Goal: Find specific page/section: Find specific page/section

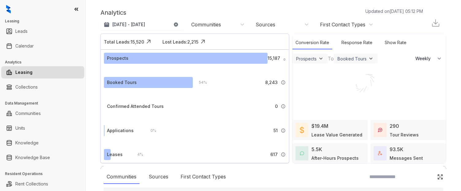
select select "******"
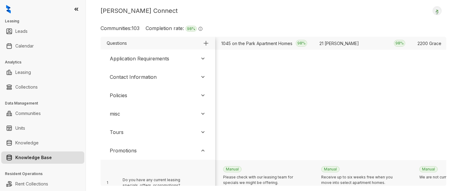
scroll to position [126, 7816]
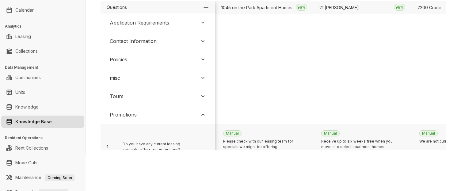
scroll to position [126, 7816]
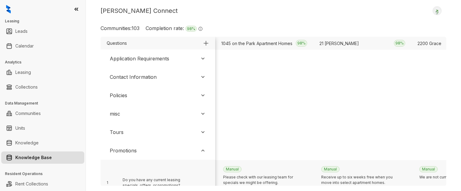
scroll to position [126, 7816]
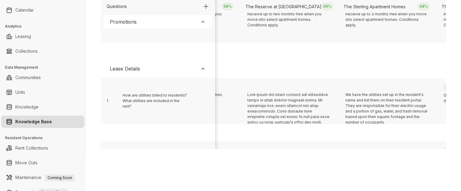
scroll to position [126, 2864]
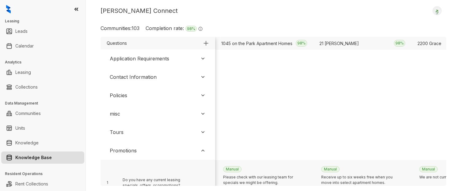
scroll to position [126, 2622]
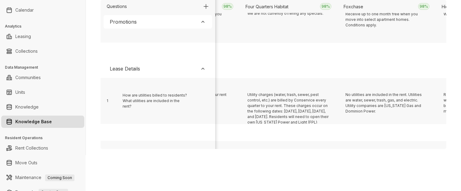
scroll to position [126, 9776]
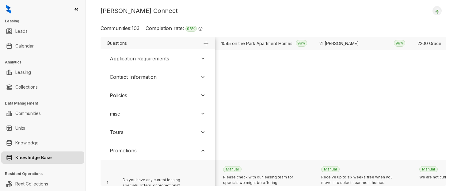
scroll to position [126, 9776]
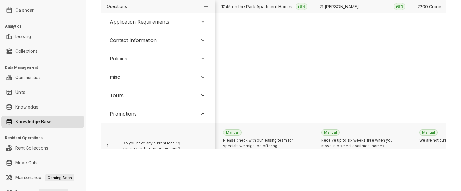
scroll to position [126, 9776]
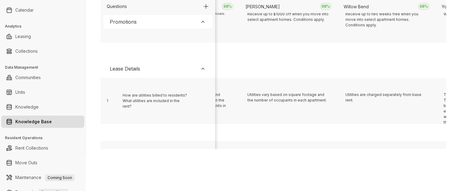
scroll to position [126, 903]
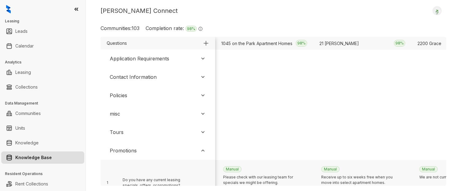
scroll to position [126, 662]
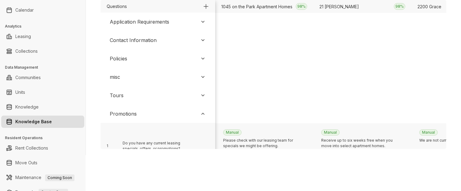
scroll to position [126, 662]
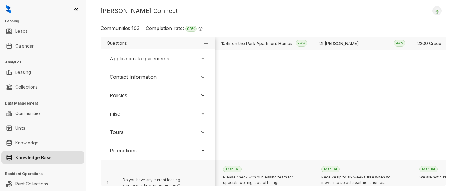
scroll to position [126, 662]
